Goal: Task Accomplishment & Management: Manage account settings

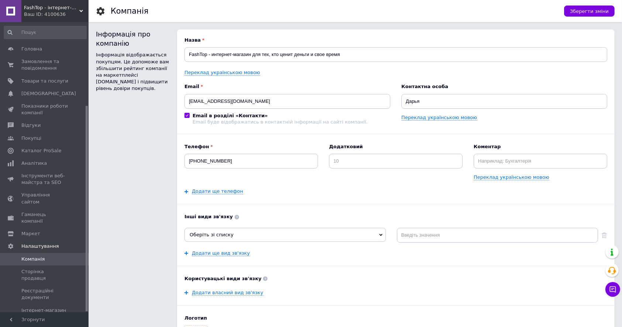
scroll to position [118, 0]
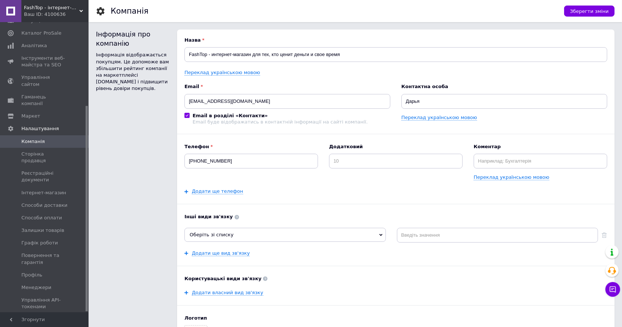
click at [54, 35] on span "Каталог ProSale" at bounding box center [41, 33] width 40 height 7
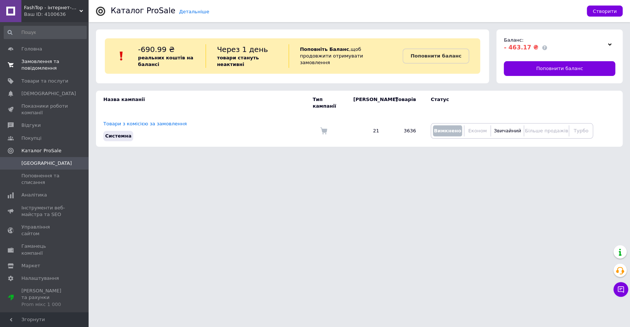
click at [44, 62] on span "Замовлення та повідомлення" at bounding box center [44, 64] width 47 height 13
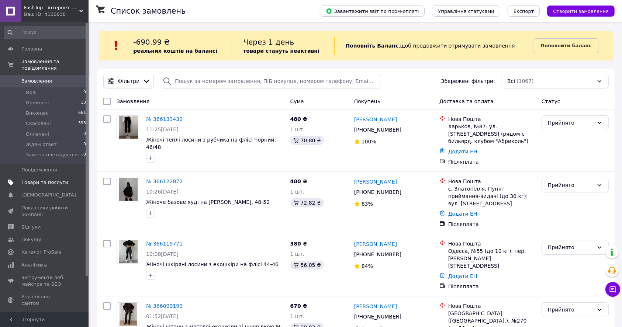
click at [61, 179] on span "Товари та послуги" at bounding box center [44, 182] width 47 height 7
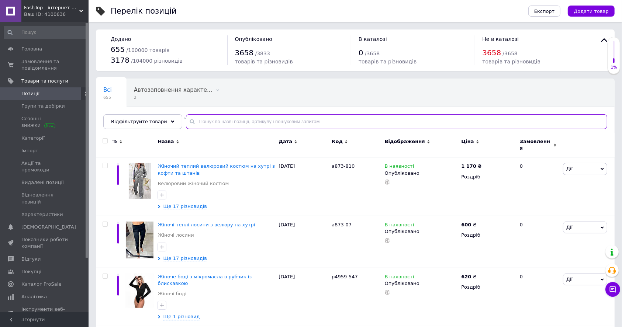
click at [219, 122] on input "text" at bounding box center [396, 121] width 421 height 15
paste input "с1496-246"
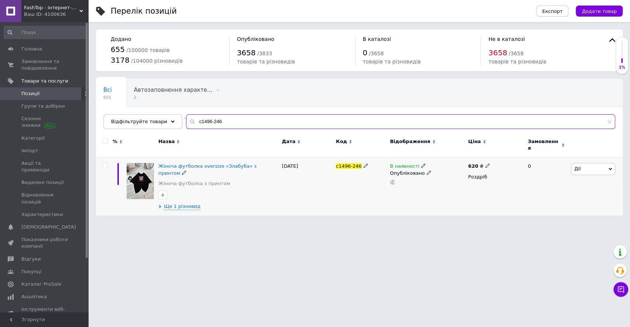
type input "с1496-246"
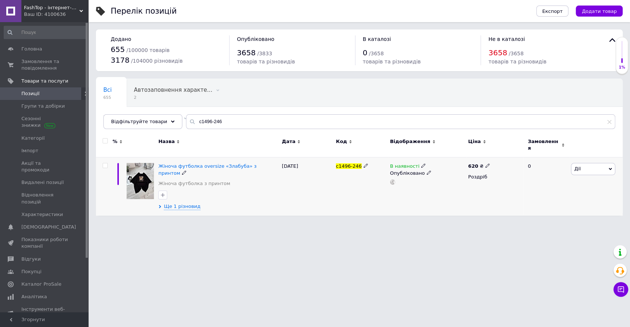
click at [586, 165] on span "Дії" at bounding box center [593, 169] width 44 height 12
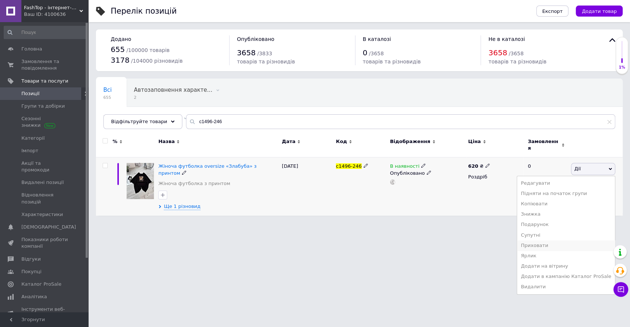
click at [562, 241] on li "Приховати" at bounding box center [566, 246] width 98 height 10
